Goal: Transaction & Acquisition: Purchase product/service

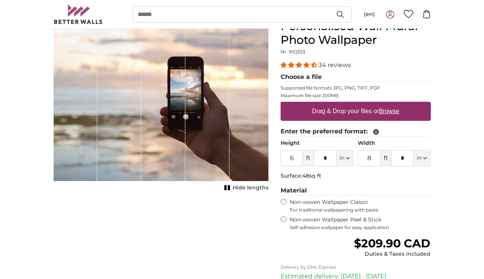
scroll to position [80, 0]
click at [326, 156] on input "*" at bounding box center [325, 158] width 23 height 16
drag, startPoint x: 329, startPoint y: 156, endPoint x: 311, endPoint y: 156, distance: 18.6
click at [311, 156] on div "6 ft * in Centimeter (cm) Inches (inch) Feet (ft. in.)" at bounding box center [317, 158] width 73 height 16
click at [311, 156] on span "ft" at bounding box center [308, 158] width 11 height 16
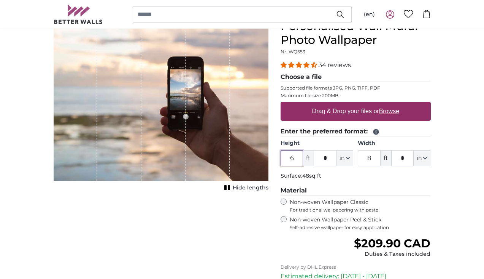
click at [296, 157] on input "6" at bounding box center [292, 158] width 23 height 16
click at [295, 159] on input "6" at bounding box center [292, 158] width 23 height 16
click at [402, 157] on input "*" at bounding box center [403, 158] width 23 height 16
drag, startPoint x: 402, startPoint y: 157, endPoint x: 408, endPoint y: 157, distance: 5.7
click at [408, 157] on input "*" at bounding box center [403, 158] width 23 height 16
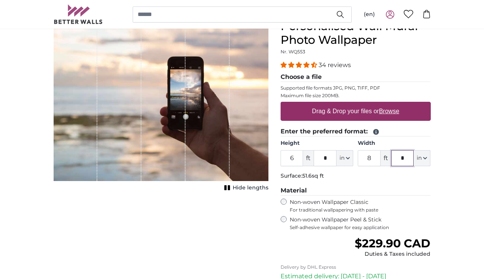
type input "*"
click at [296, 157] on input "6" at bounding box center [292, 158] width 23 height 16
drag, startPoint x: 296, startPoint y: 157, endPoint x: 285, endPoint y: 156, distance: 10.7
click at [285, 156] on input "6" at bounding box center [292, 158] width 23 height 16
click at [373, 158] on input "8" at bounding box center [369, 158] width 23 height 16
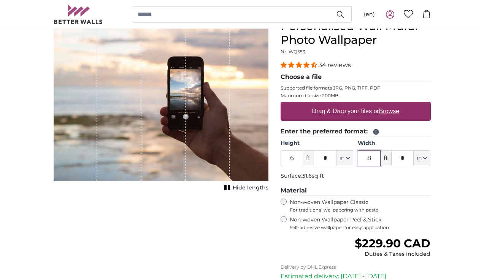
drag, startPoint x: 373, startPoint y: 158, endPoint x: 363, endPoint y: 158, distance: 9.1
click at [363, 158] on input "8" at bounding box center [369, 158] width 23 height 16
type input "7"
click at [407, 158] on input "*" at bounding box center [403, 158] width 23 height 16
drag, startPoint x: 407, startPoint y: 158, endPoint x: 399, endPoint y: 158, distance: 8.0
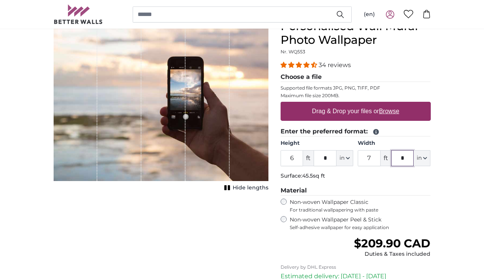
click at [399, 158] on input "*" at bounding box center [403, 158] width 23 height 16
type input "*"
click at [296, 158] on input "6" at bounding box center [292, 158] width 23 height 16
drag, startPoint x: 295, startPoint y: 157, endPoint x: 282, endPoint y: 156, distance: 12.6
click at [282, 156] on input "6" at bounding box center [292, 158] width 23 height 16
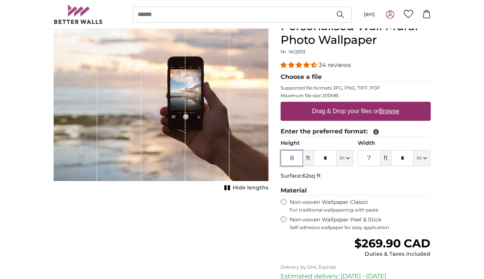
type input "8"
drag, startPoint x: 327, startPoint y: 158, endPoint x: 321, endPoint y: 158, distance: 5.7
click at [321, 158] on input "*" at bounding box center [325, 158] width 23 height 16
type input "*"
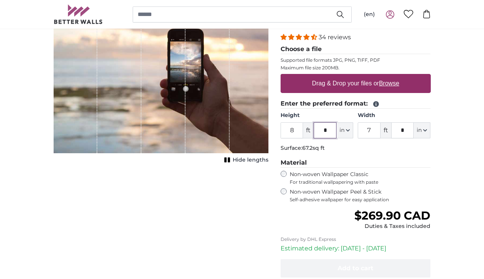
scroll to position [104, 0]
